Goal: Information Seeking & Learning: Learn about a topic

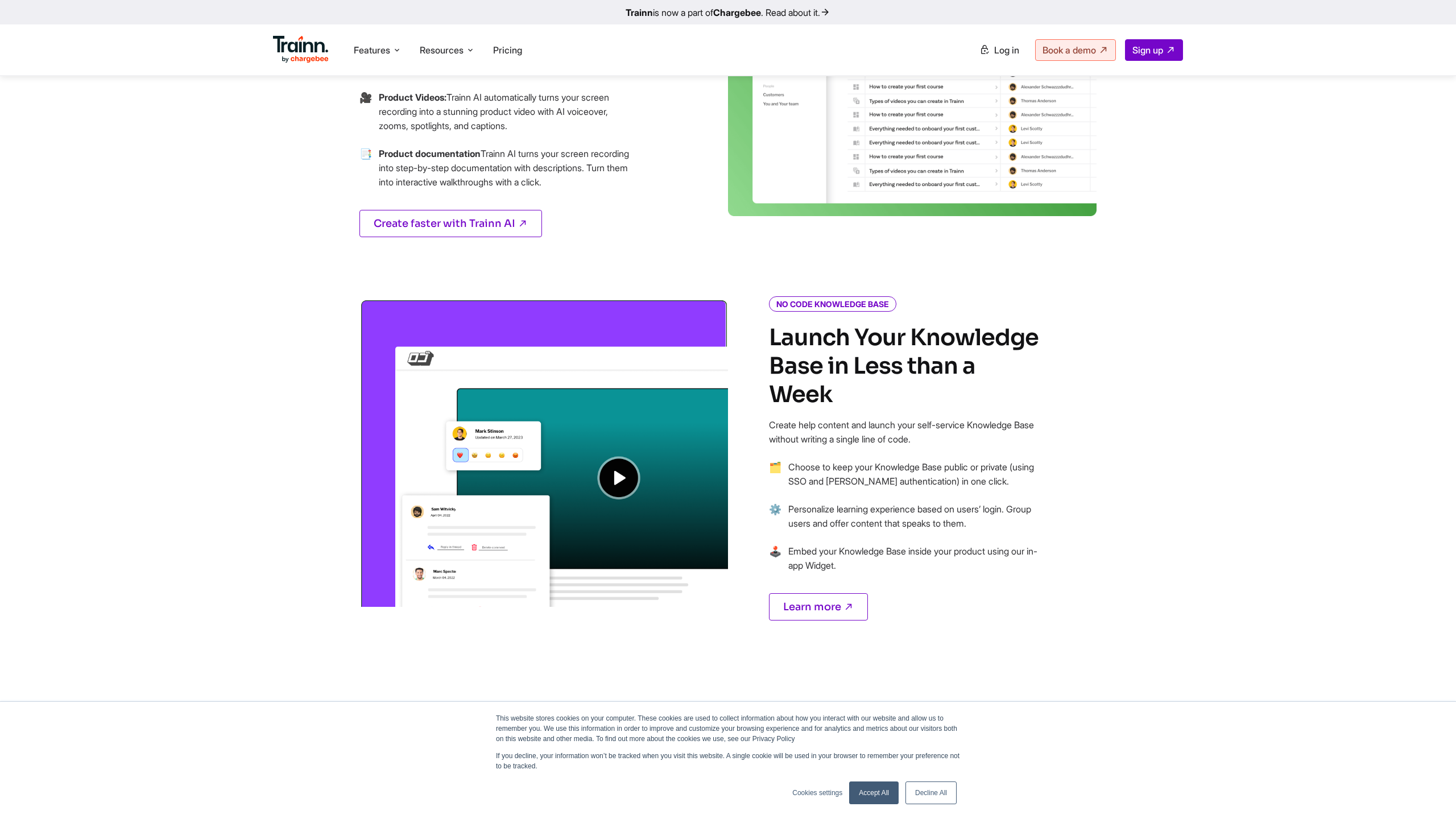
scroll to position [687, 0]
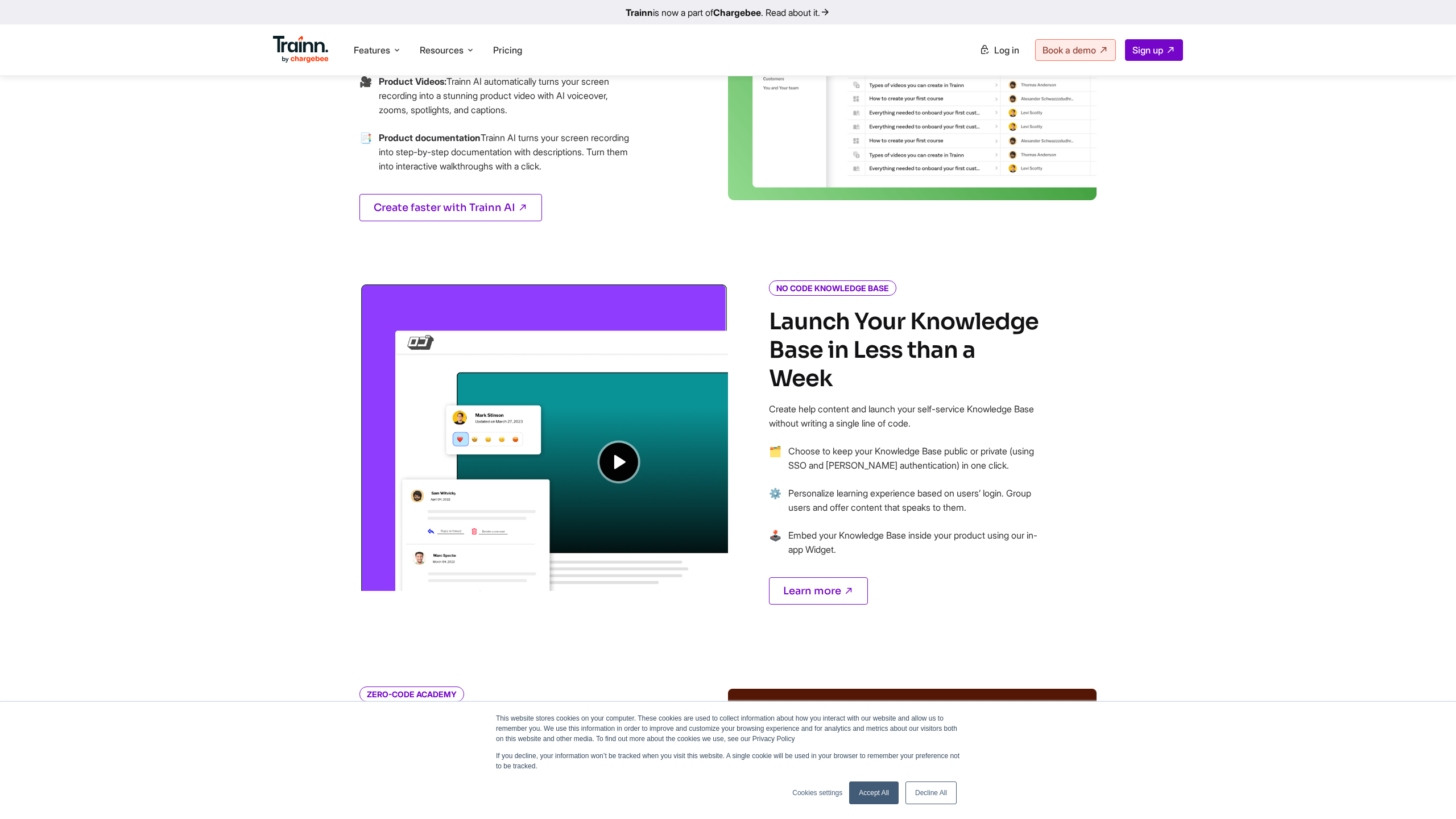
click at [621, 468] on img at bounding box center [544, 437] width 369 height 308
click at [621, 462] on img at bounding box center [544, 437] width 369 height 308
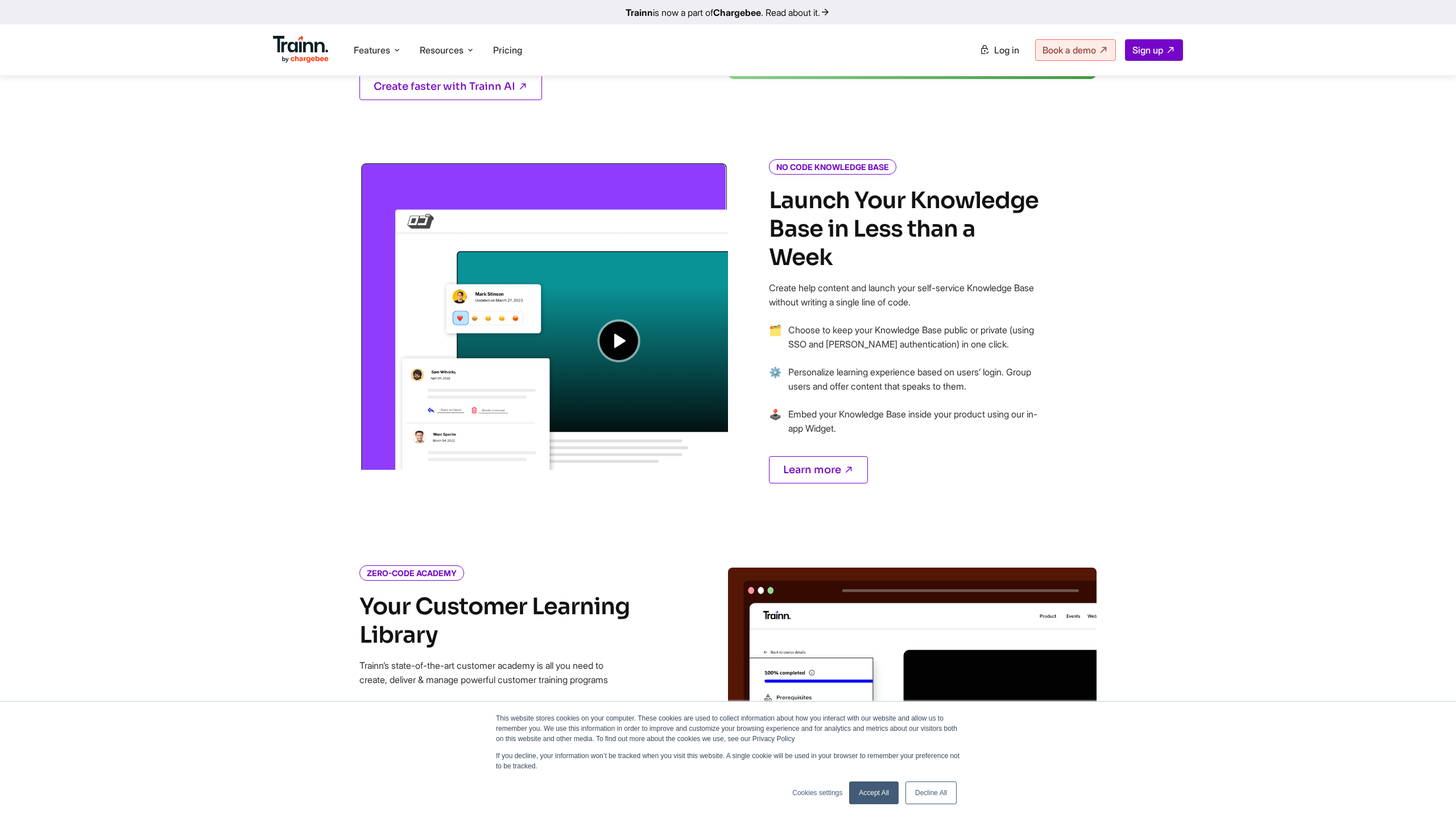
click at [596, 329] on img at bounding box center [544, 316] width 369 height 308
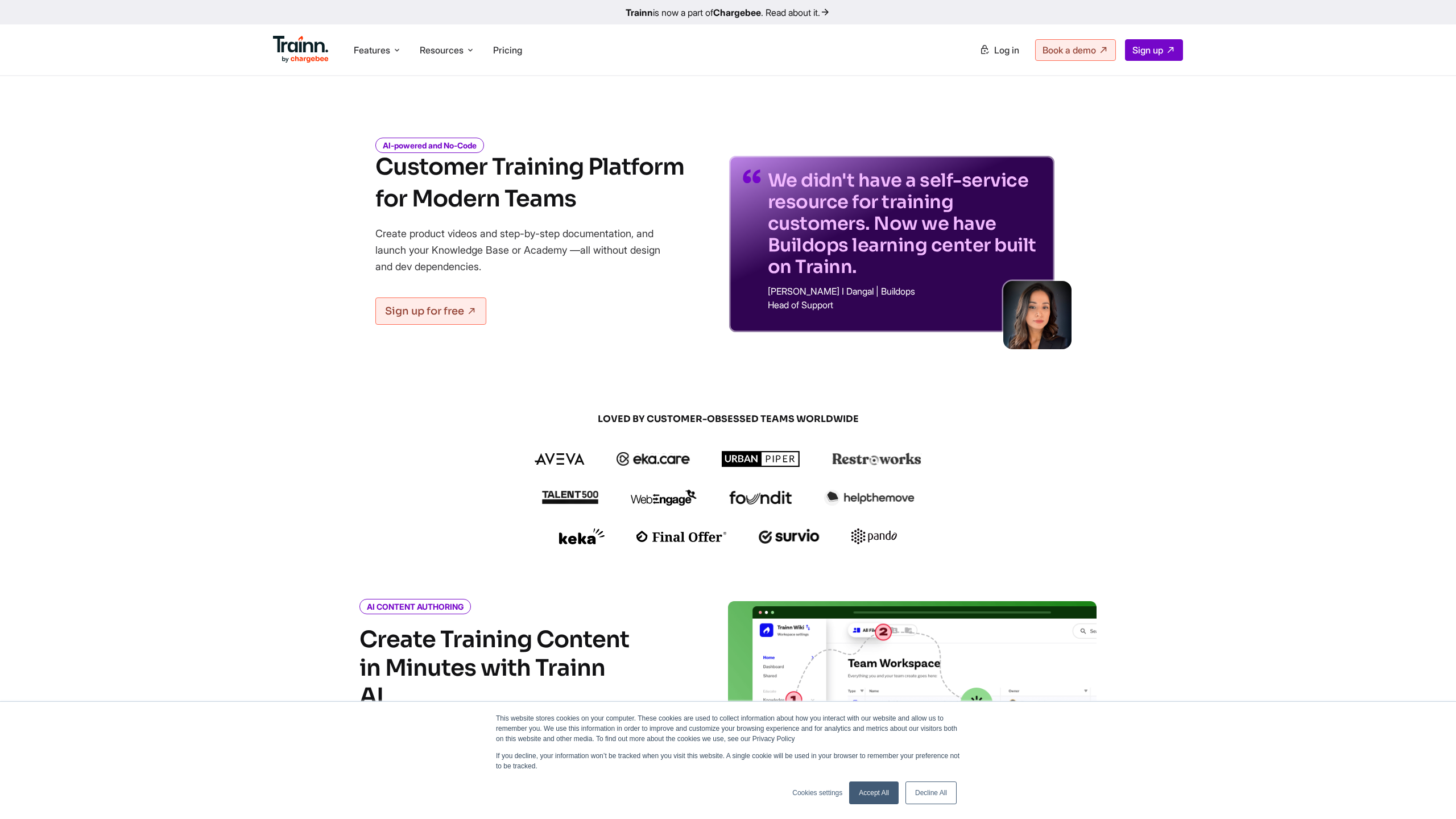
scroll to position [0, 0]
click at [380, 53] on span "Features" at bounding box center [372, 50] width 37 height 13
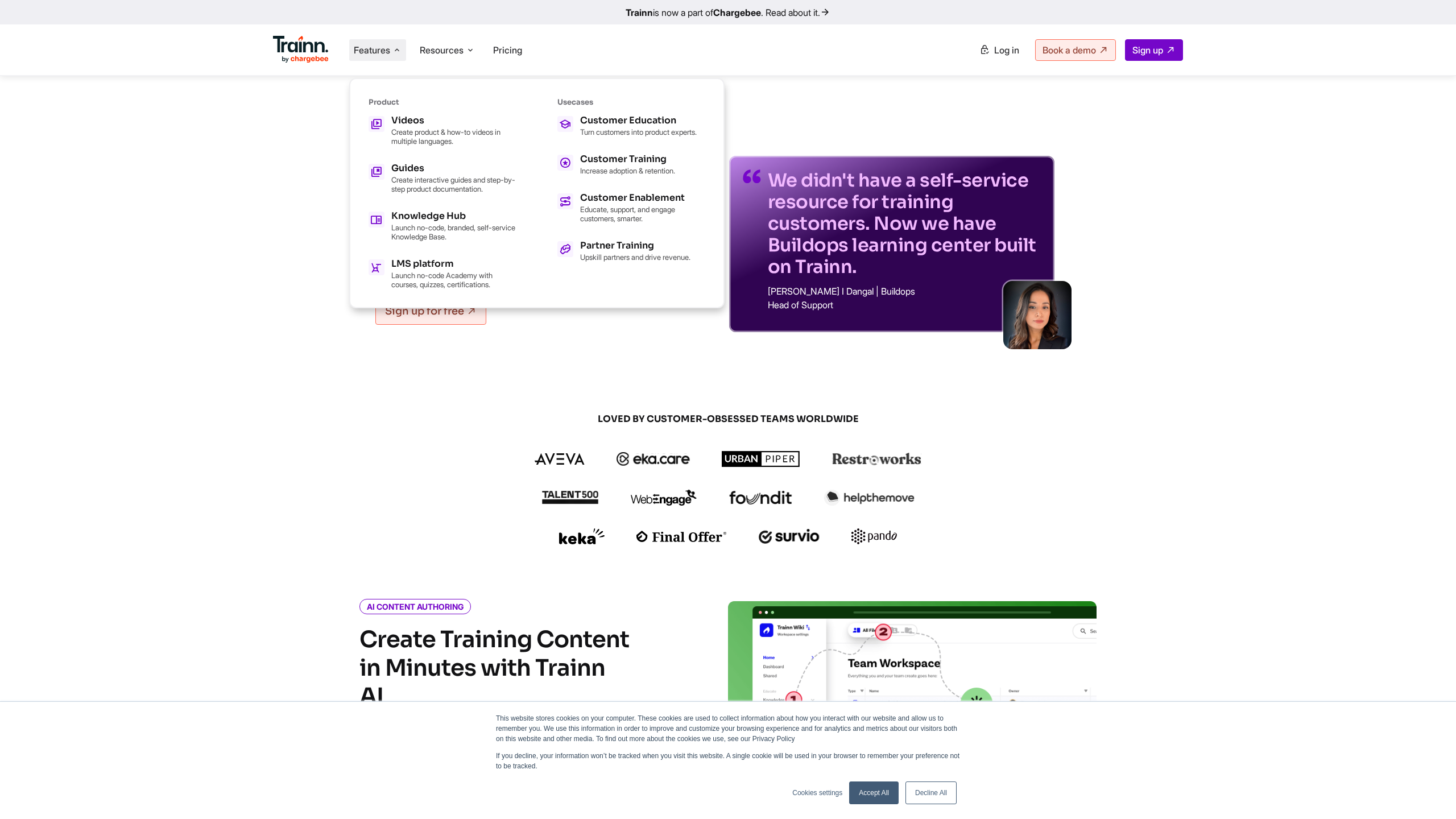
click at [305, 49] on img at bounding box center [301, 49] width 56 height 27
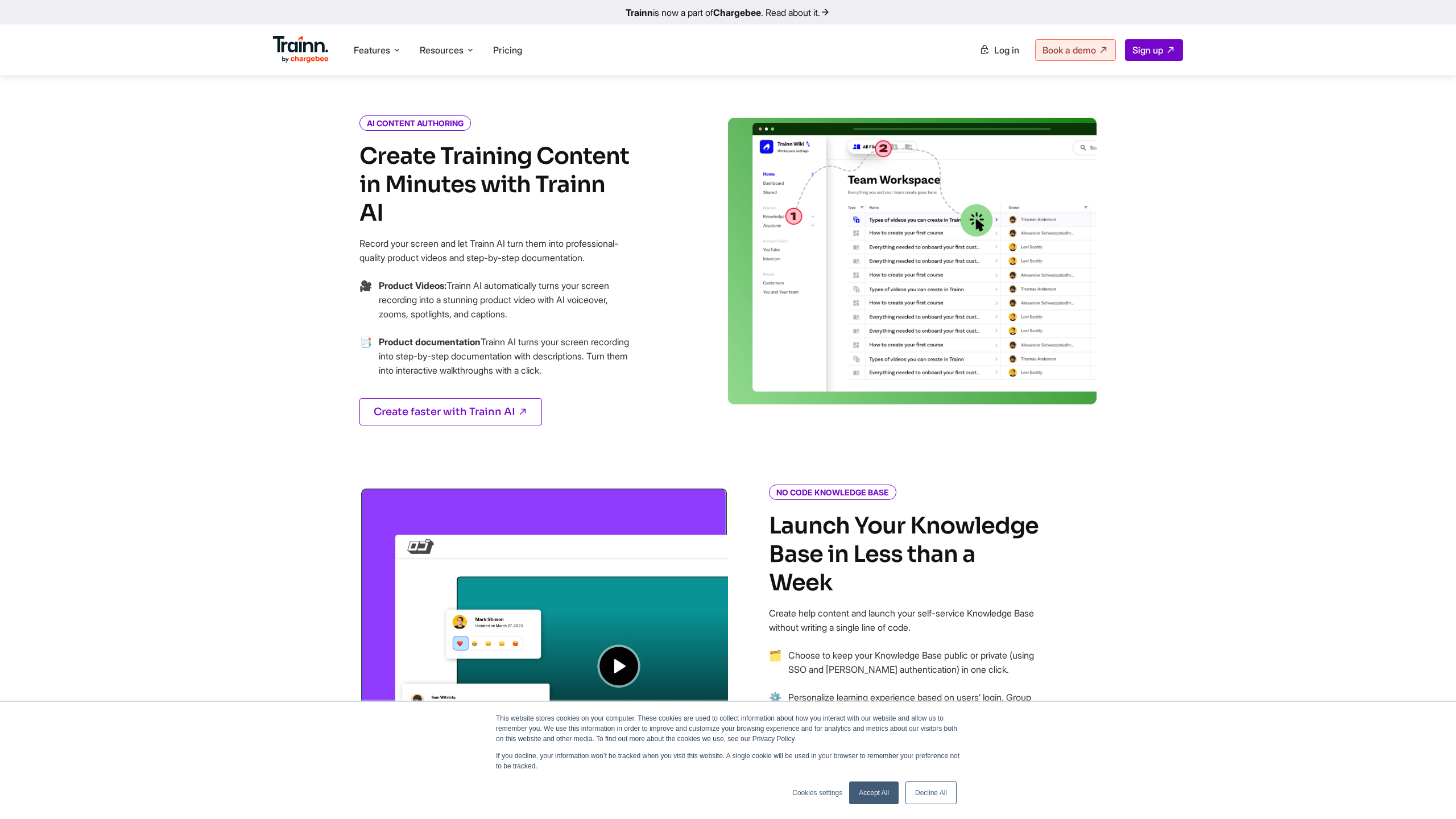
scroll to position [690, 0]
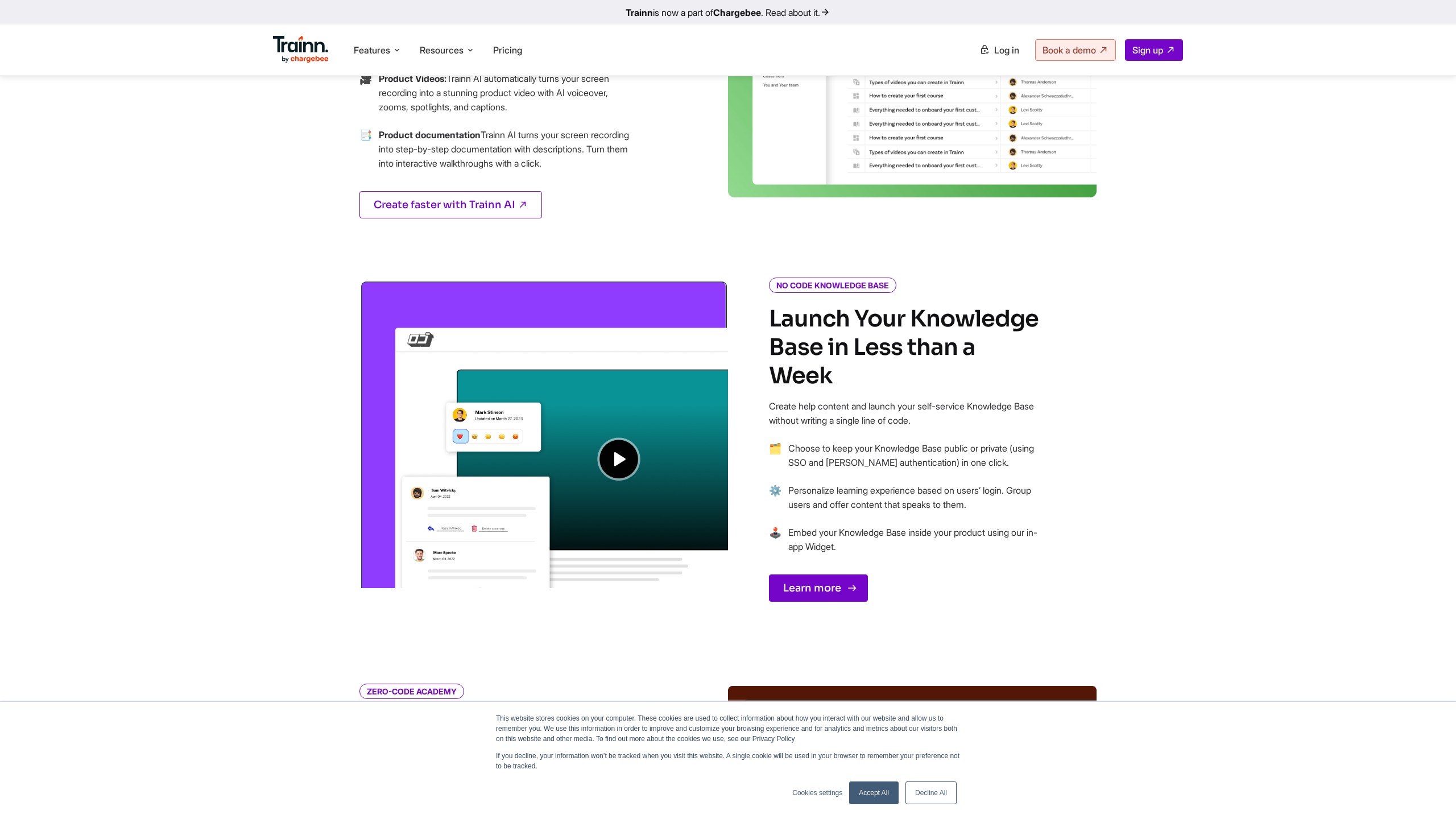
click at [813, 574] on link "Learn more" at bounding box center [818, 588] width 99 height 27
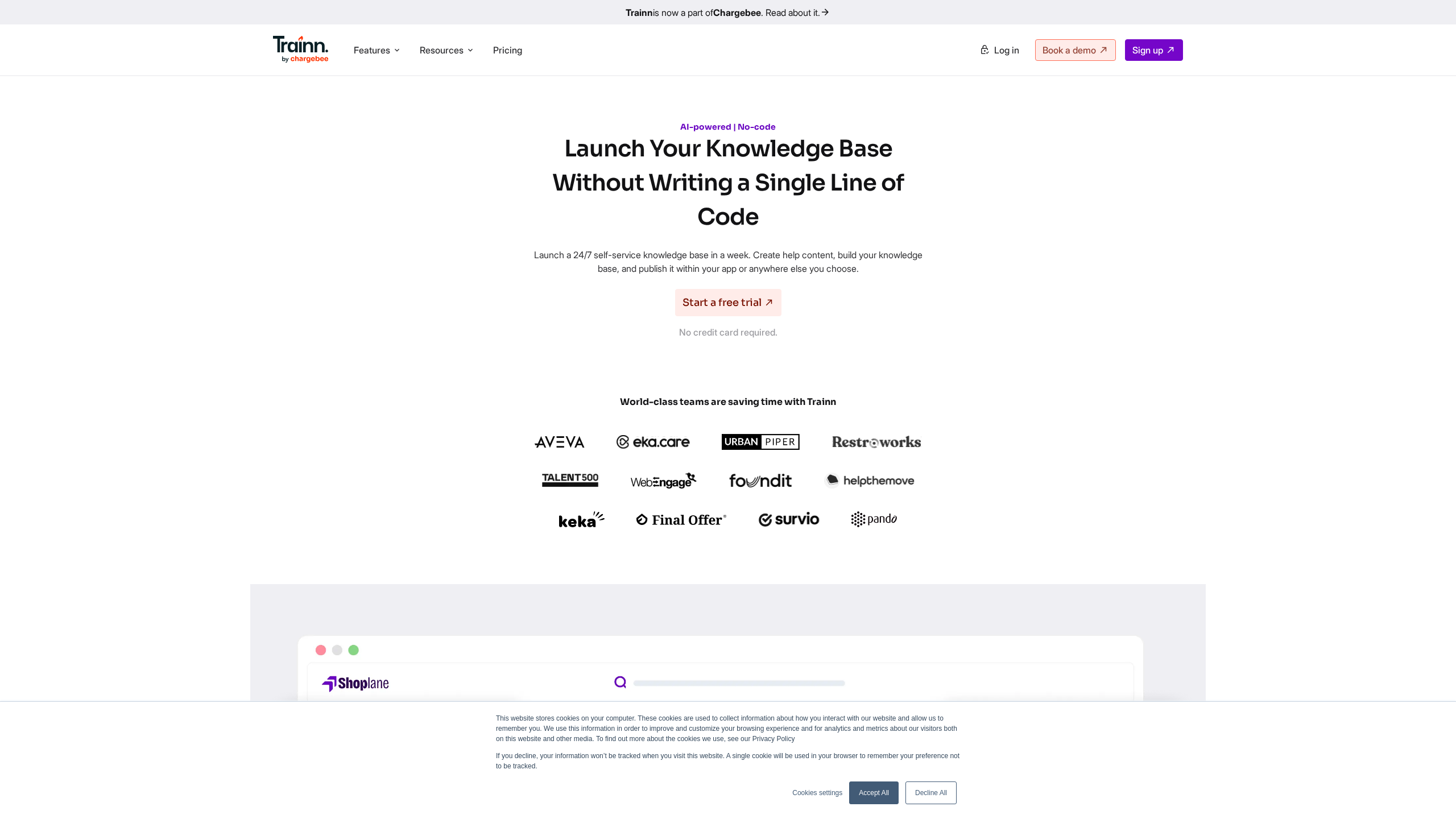
click at [303, 50] on img at bounding box center [301, 49] width 56 height 27
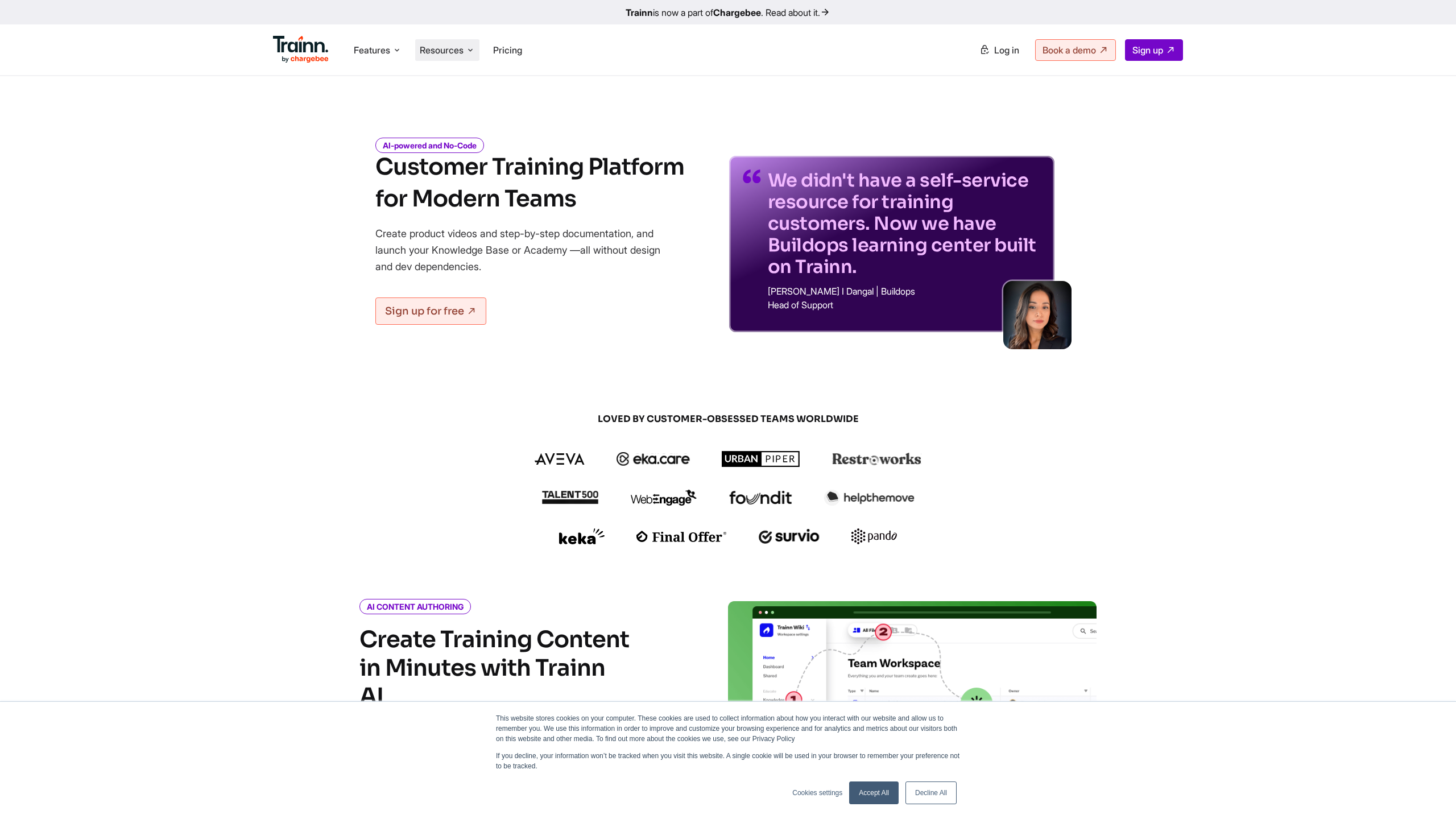
click at [461, 51] on span "Resources" at bounding box center [442, 50] width 44 height 13
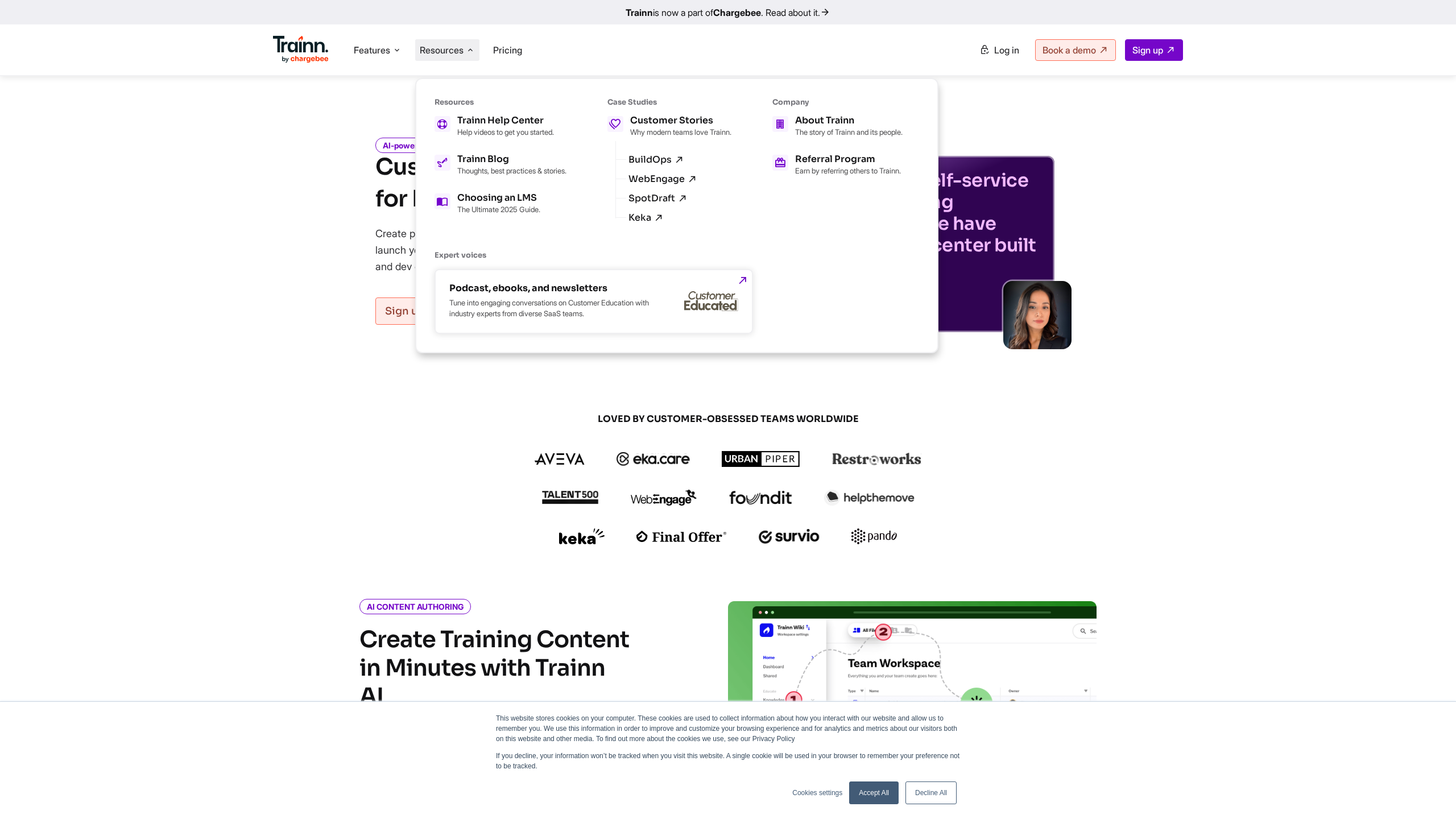
click at [545, 307] on p "Tune into engaging conversations on Customer Education with industry experts fr…" at bounding box center [551, 308] width 205 height 21
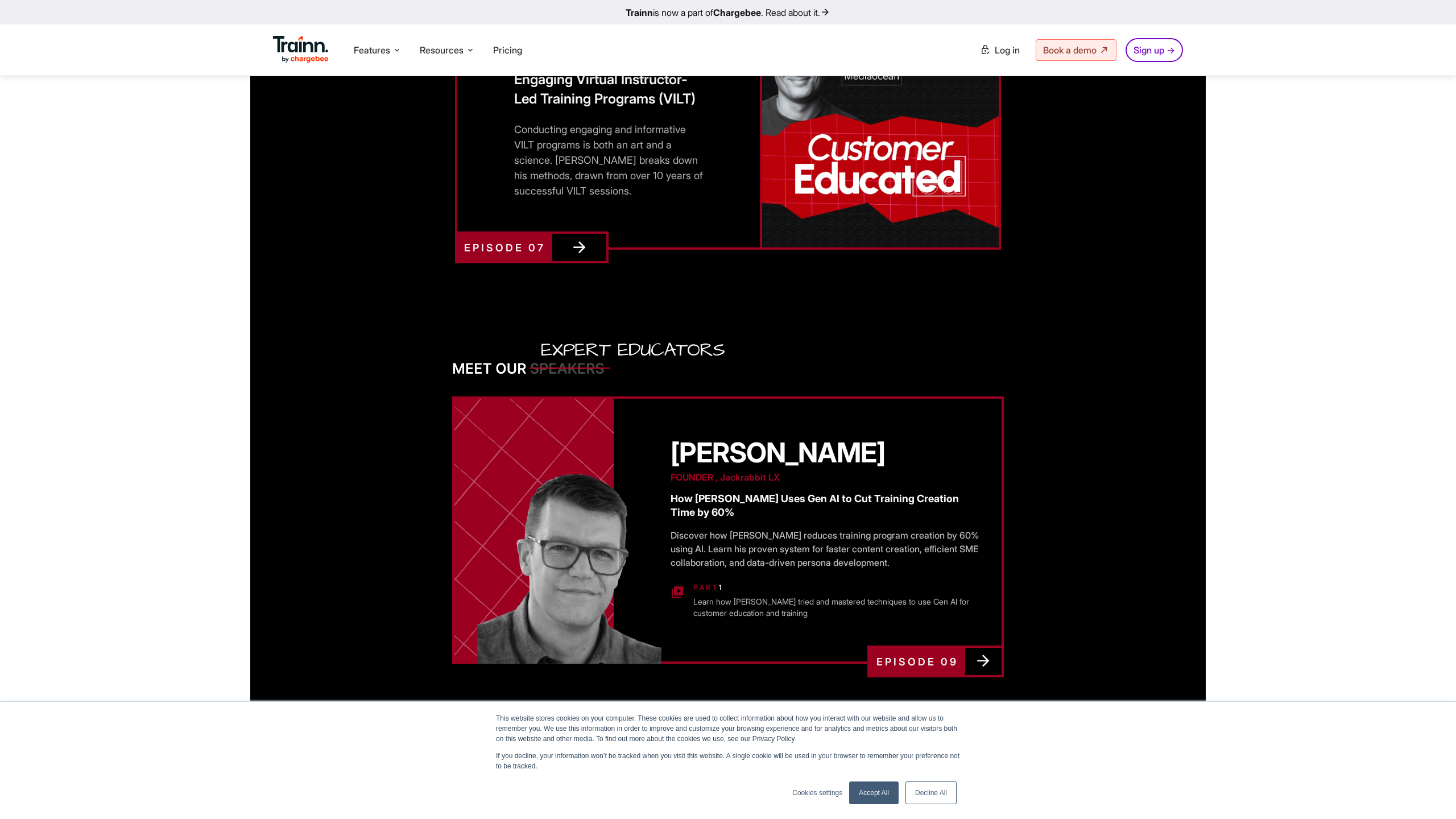
scroll to position [1266, 0]
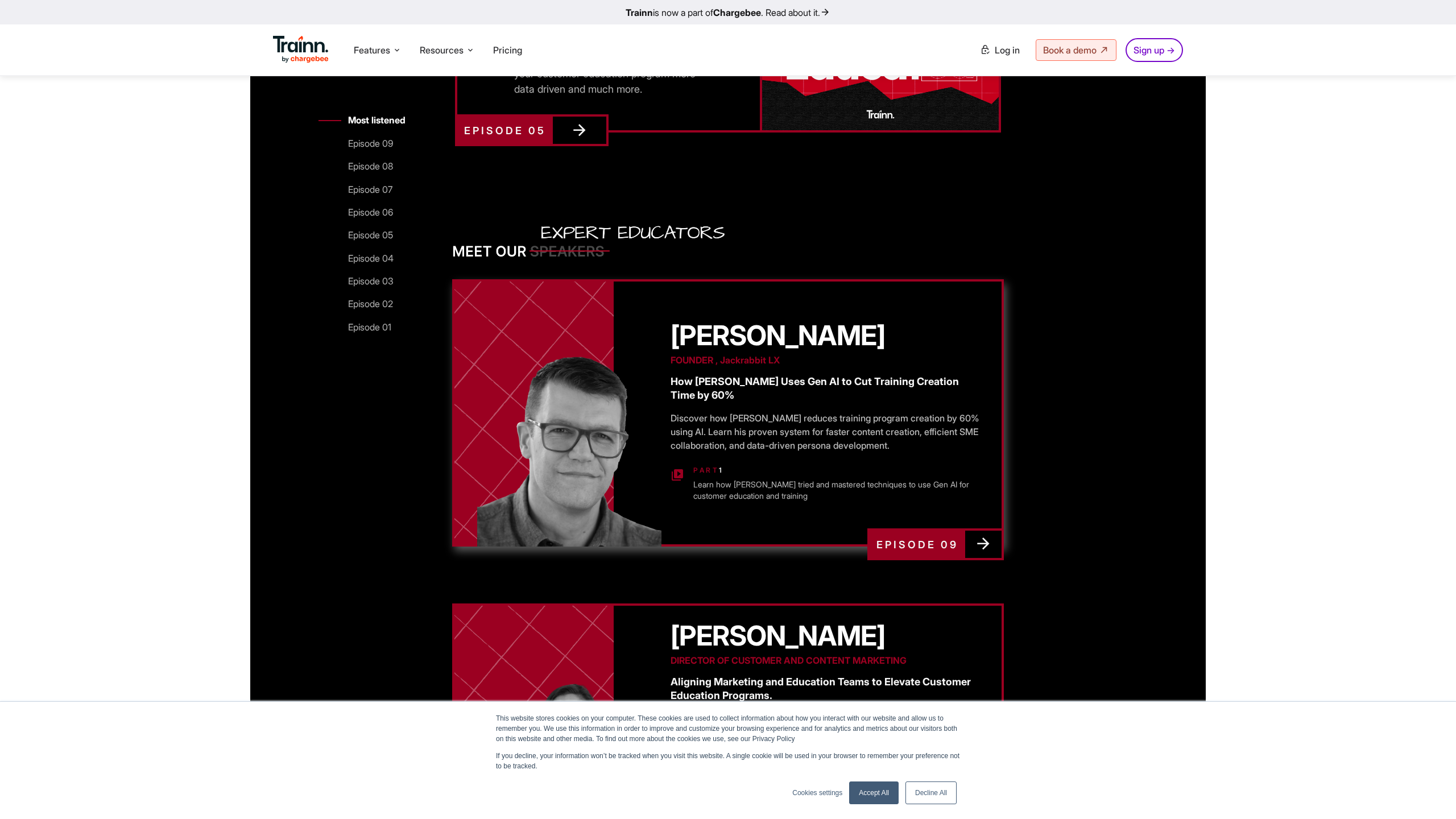
click at [850, 462] on div "[PERSON_NAME] FOUNDER , Jackrabbit LX How [PERSON_NAME] Uses Gen AI to Cut Trai…" at bounding box center [807, 413] width 388 height 263
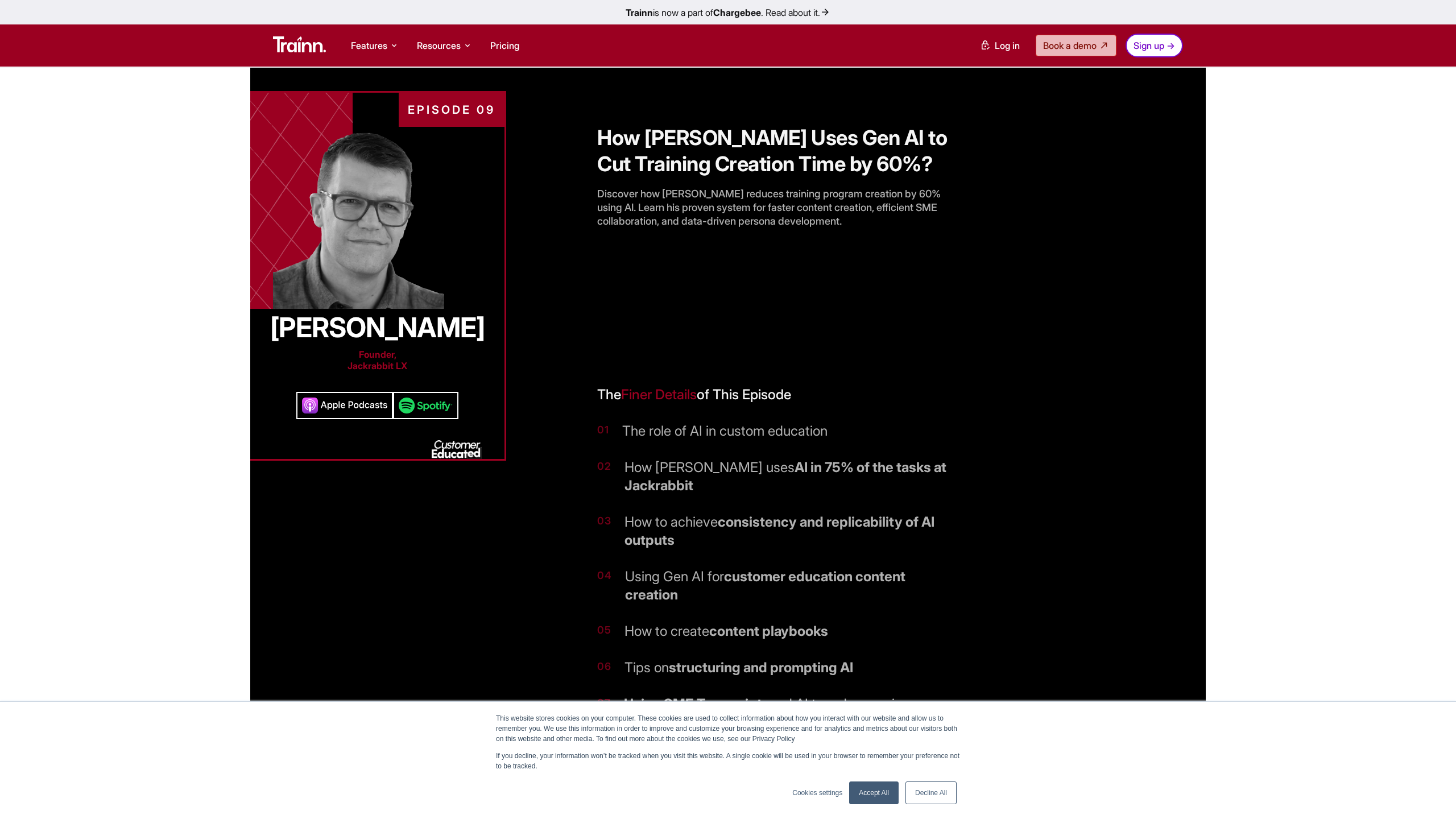
click at [425, 409] on img at bounding box center [425, 405] width 65 height 27
click at [742, 11] on b "Chargebee" at bounding box center [737, 13] width 48 height 12
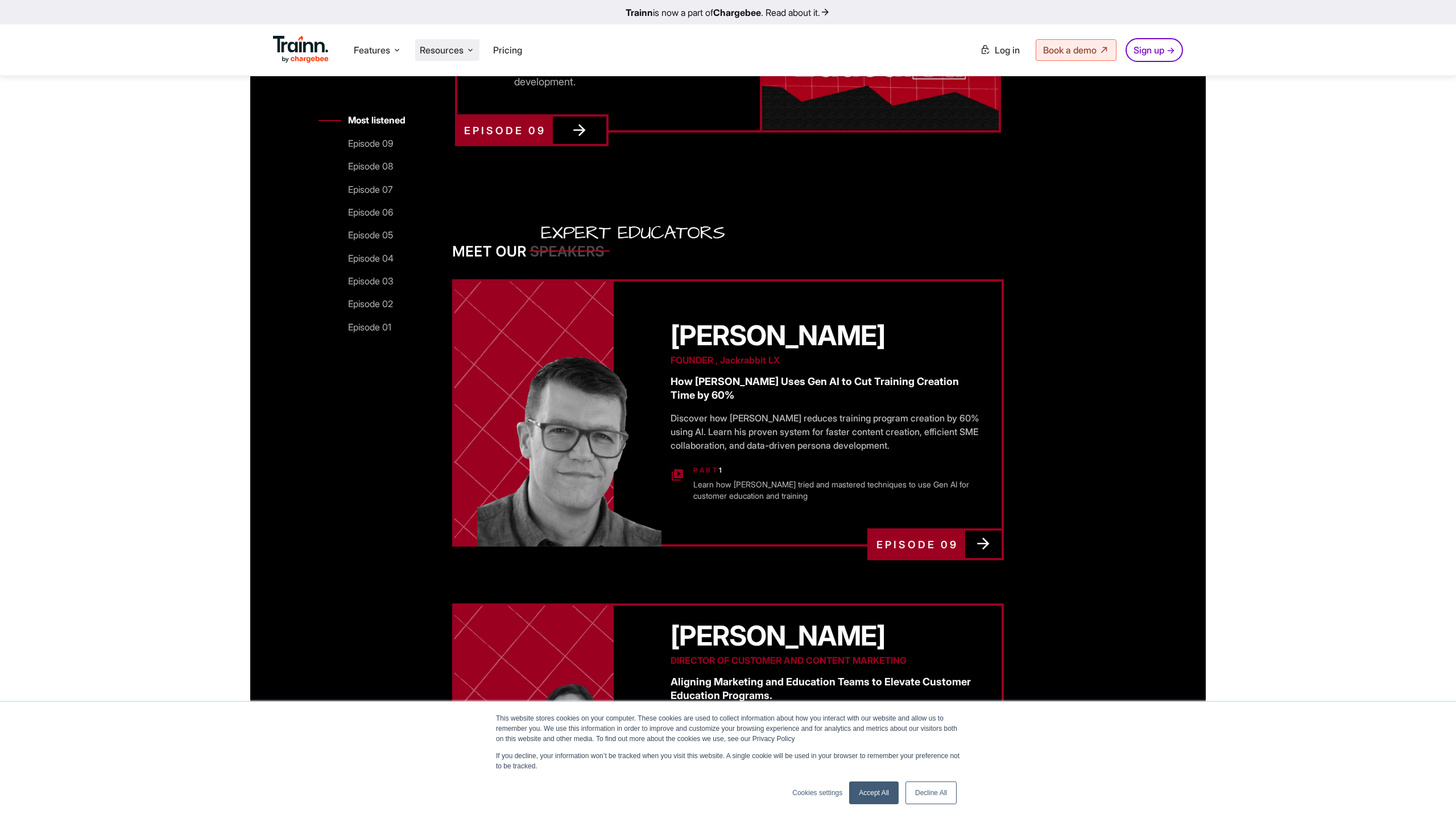
click at [477, 45] on li "Resources Resources Trainn Help Center Help videos to get you started. Trainn B…" at bounding box center [447, 50] width 64 height 21
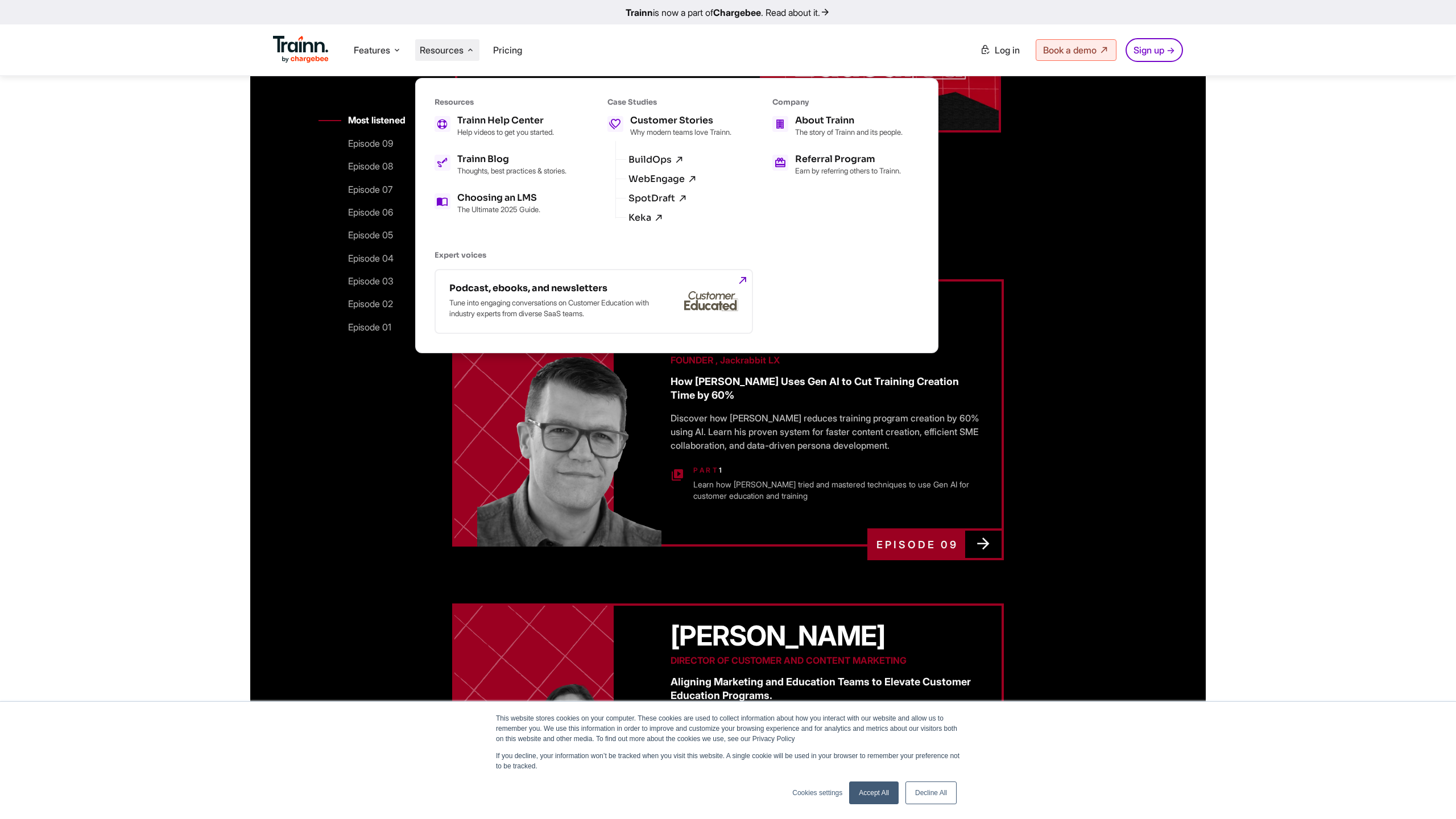
click at [291, 50] on img at bounding box center [301, 49] width 56 height 27
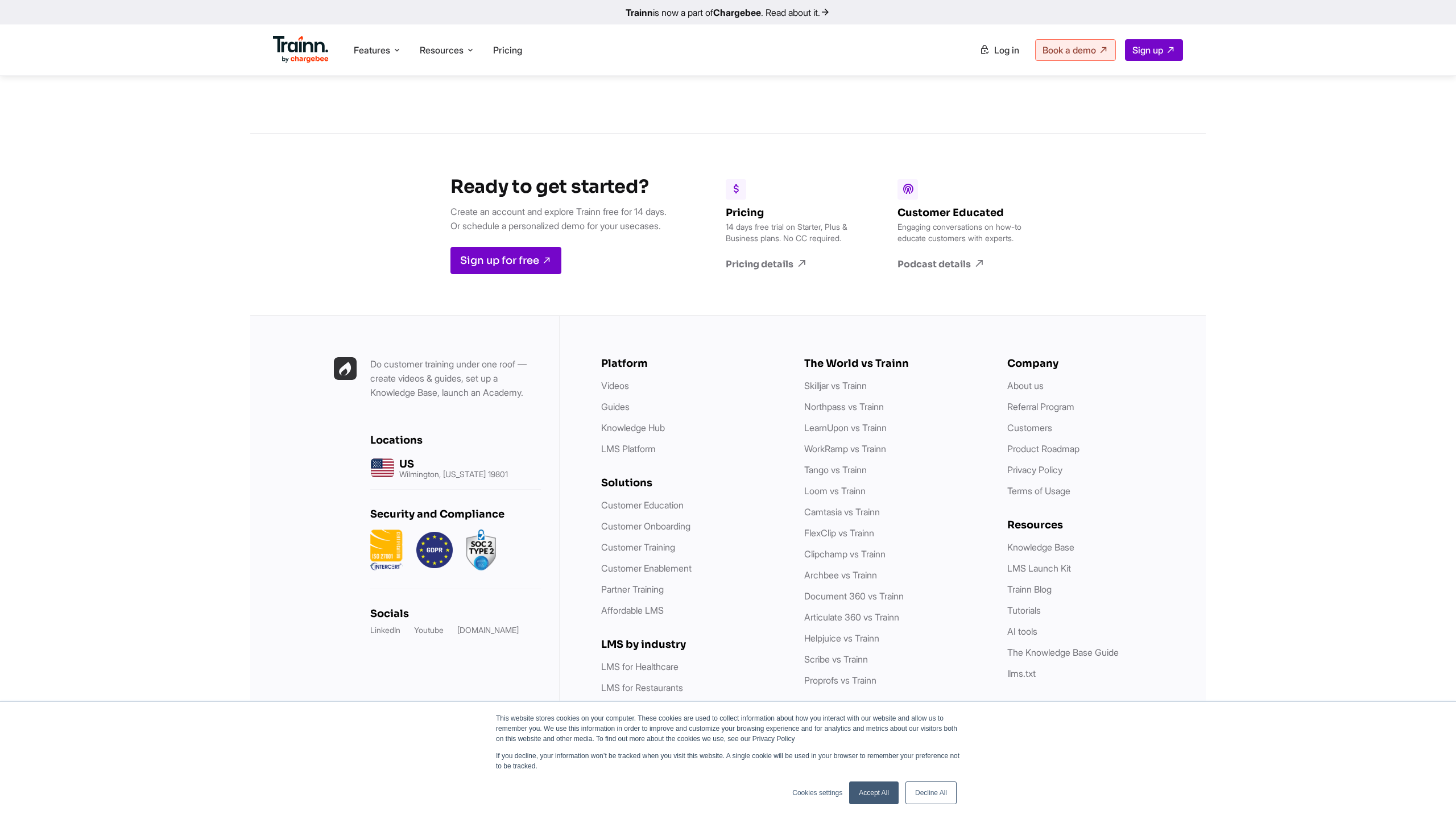
scroll to position [3002, 0]
click at [431, 629] on link "Youtube" at bounding box center [428, 630] width 30 height 12
